Goal: Transaction & Acquisition: Purchase product/service

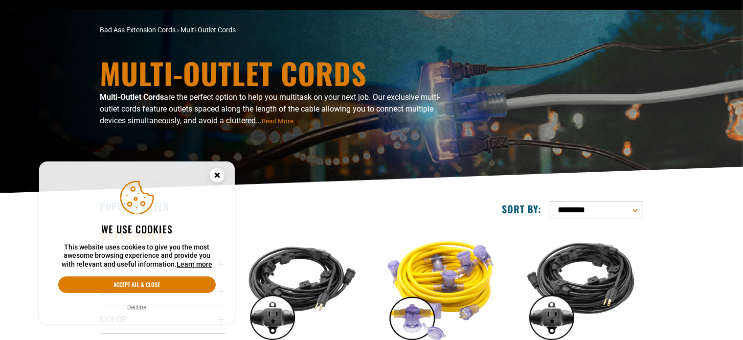
scroll to position [196, 0]
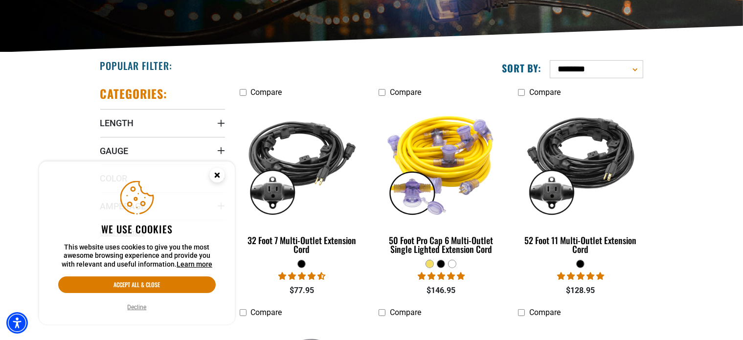
click at [219, 175] on circle "Cookie Consent" at bounding box center [217, 175] width 15 height 15
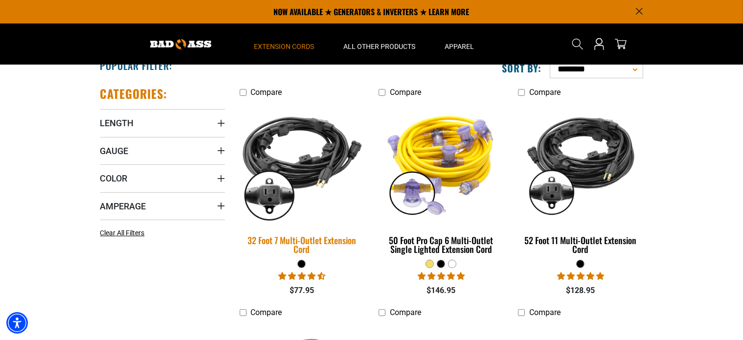
click at [309, 150] on img at bounding box center [301, 162] width 137 height 125
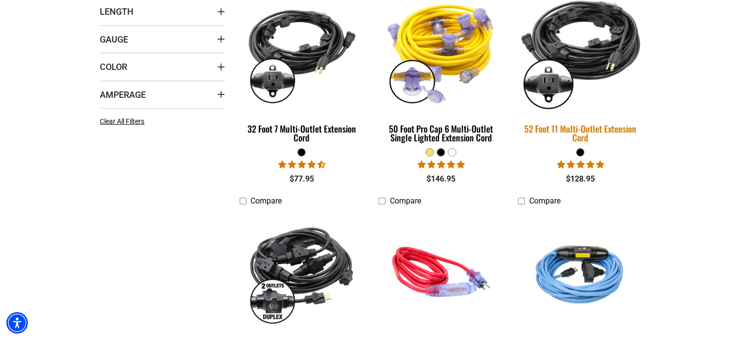
scroll to position [343, 0]
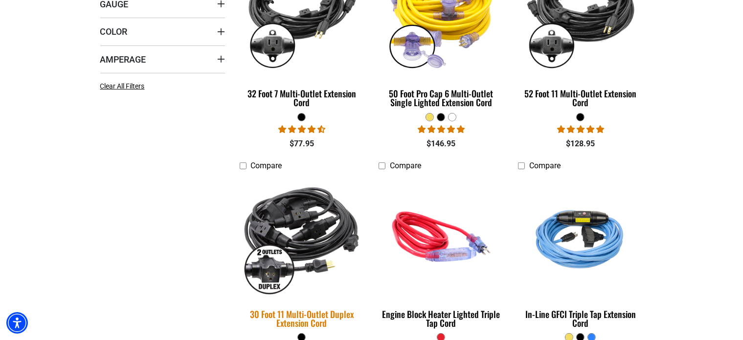
click at [311, 229] on img at bounding box center [301, 236] width 137 height 125
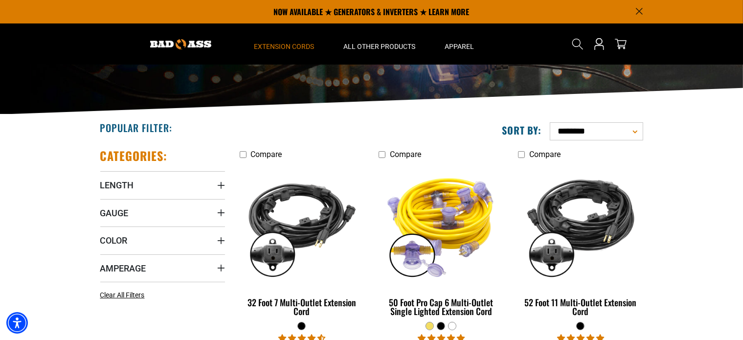
scroll to position [49, 0]
